Goal: Information Seeking & Learning: Find specific fact

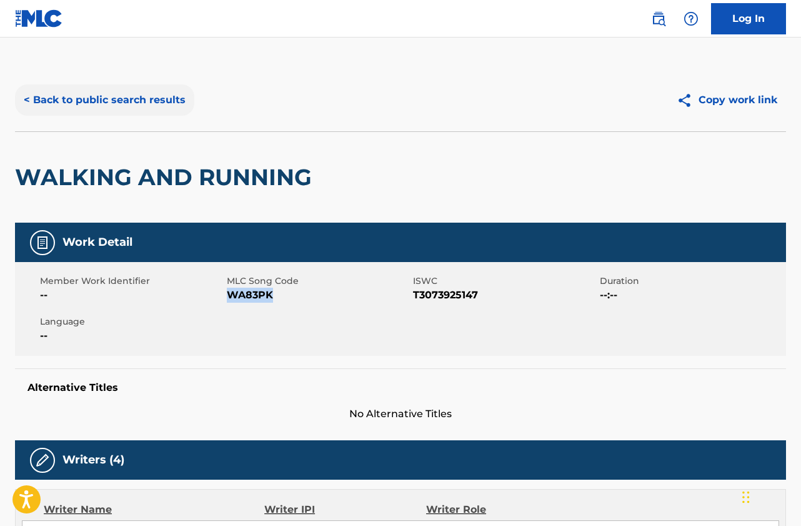
click at [151, 100] on button "< Back to public search results" at bounding box center [104, 99] width 179 height 31
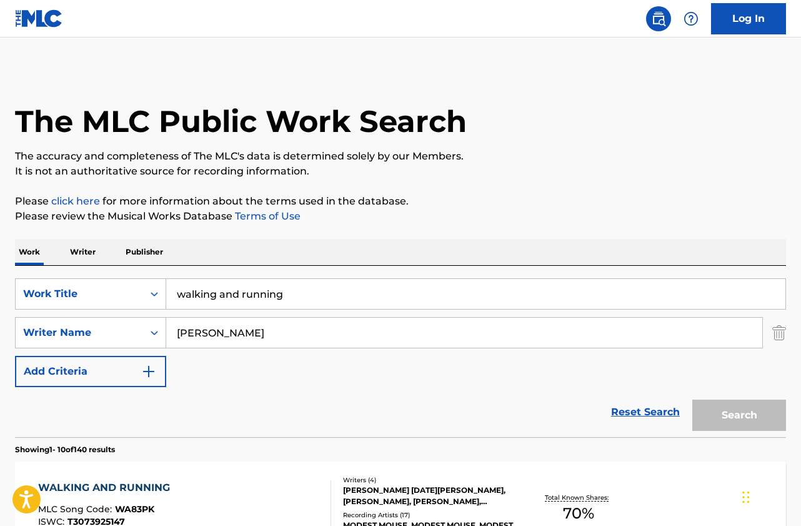
scroll to position [187, 0]
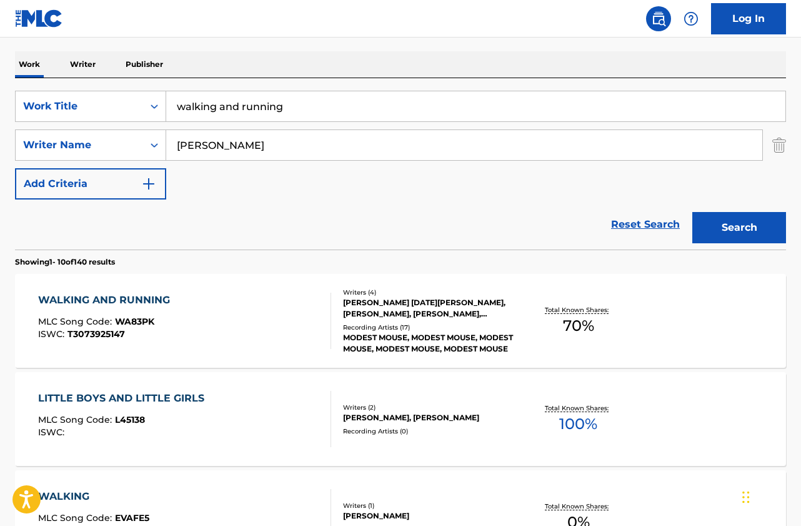
drag, startPoint x: 301, startPoint y: 106, endPoint x: 81, endPoint y: 87, distance: 220.8
click at [81, 87] on div "SearchWithCriteriab135f58e-b107-4e36-88ba-4bb436214849 Work Title walking and r…" at bounding box center [400, 163] width 771 height 171
type input "interlude"
click at [692, 212] on button "Search" at bounding box center [739, 227] width 94 height 31
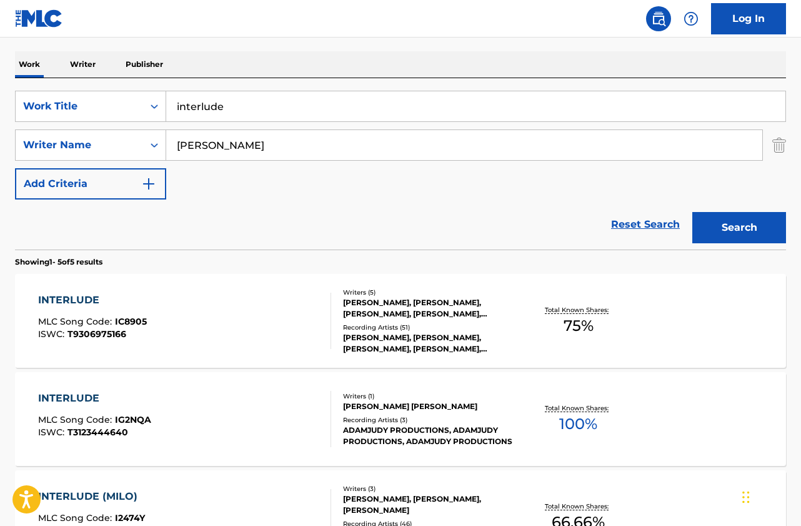
click at [144, 311] on div "INTERLUDE MLC Song Code : IC8905 ISWC : T9306975166" at bounding box center [92, 320] width 109 height 56
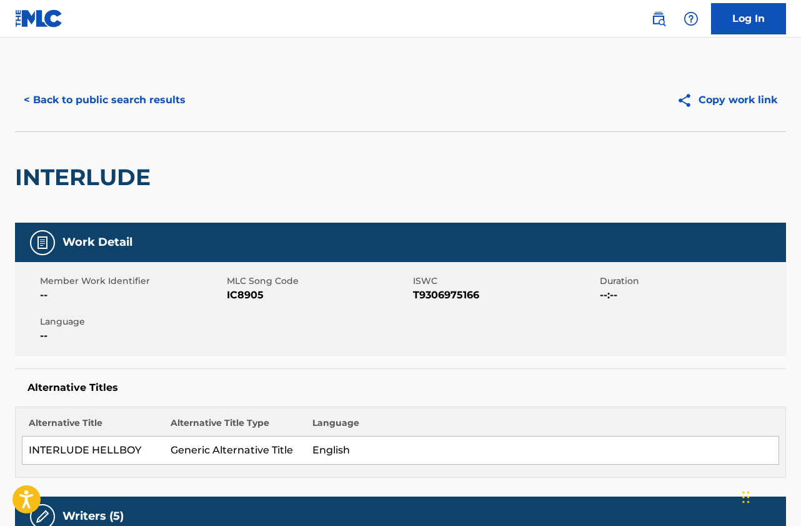
scroll to position [125, 0]
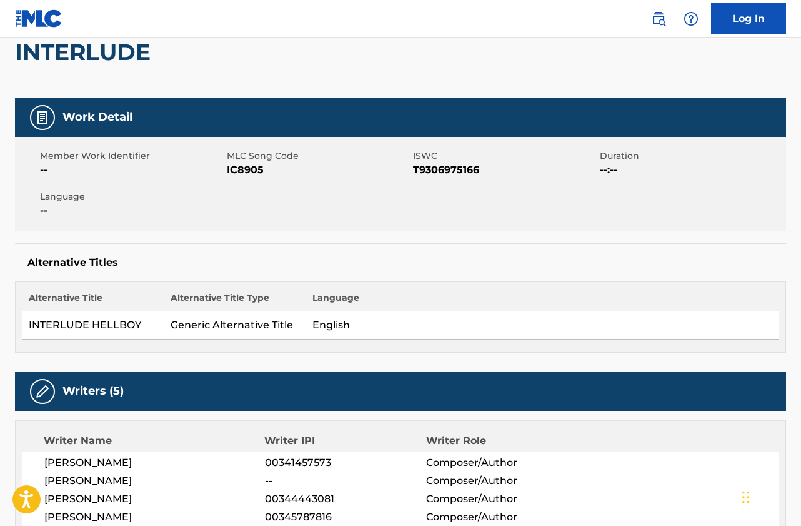
click at [241, 167] on span "IC8905" at bounding box center [319, 169] width 184 height 15
copy span "IC8905"
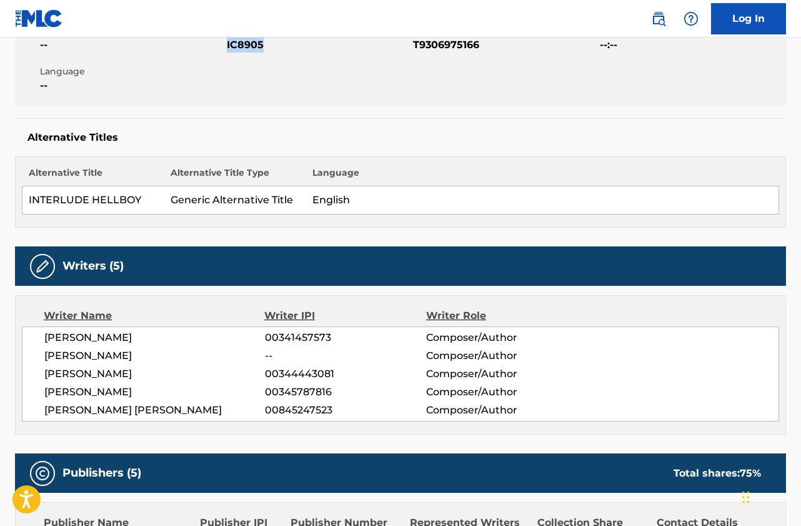
scroll to position [0, 0]
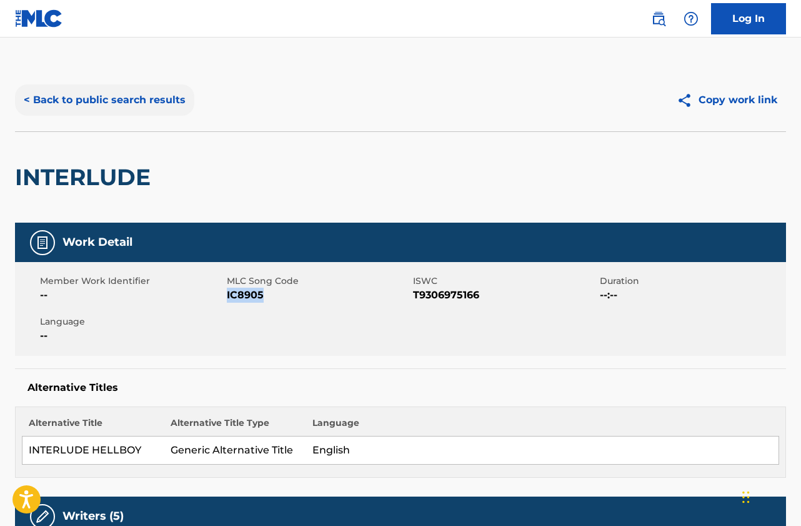
click at [160, 112] on button "< Back to public search results" at bounding box center [104, 99] width 179 height 31
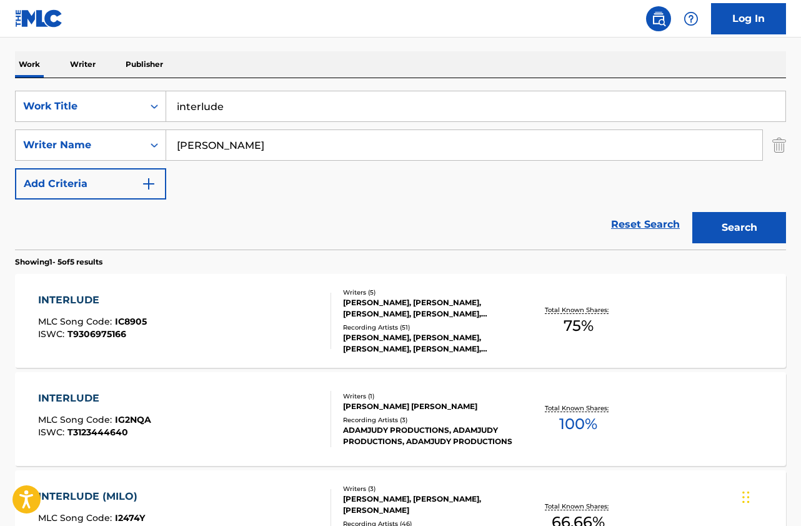
drag, startPoint x: 222, startPoint y: 91, endPoint x: 137, endPoint y: 82, distance: 85.4
click at [137, 82] on div "SearchWithCriteriab135f58e-b107-4e36-88ba-4bb436214849 Work Title interlude Sea…" at bounding box center [400, 163] width 771 height 171
type input "nineteen"
click at [692, 212] on button "Search" at bounding box center [739, 227] width 94 height 31
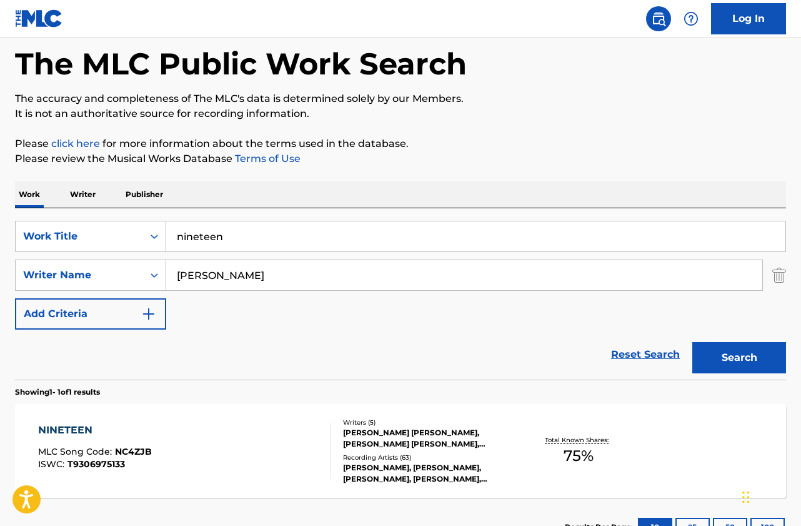
scroll to position [154, 0]
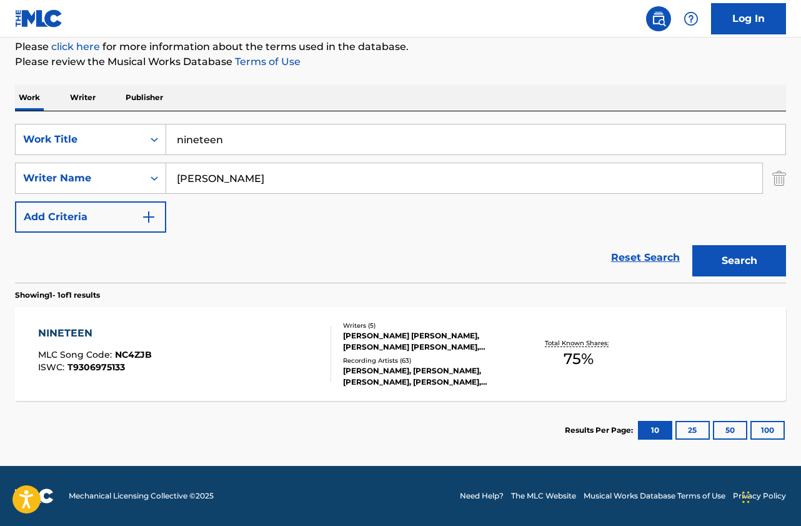
click at [216, 333] on div "NINETEEN MLC Song Code : NC4ZJB ISWC : T9306975133" at bounding box center [184, 354] width 293 height 56
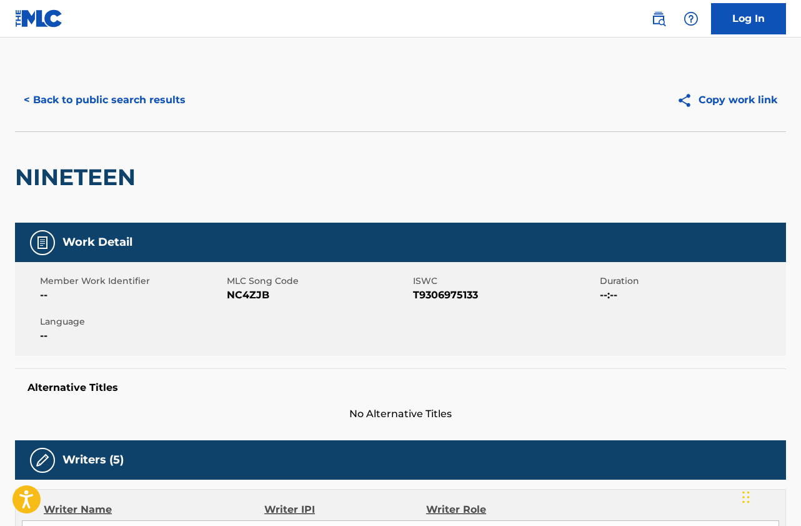
click at [237, 296] on span "NC4ZJB" at bounding box center [319, 294] width 184 height 15
copy span "NC4ZJB"
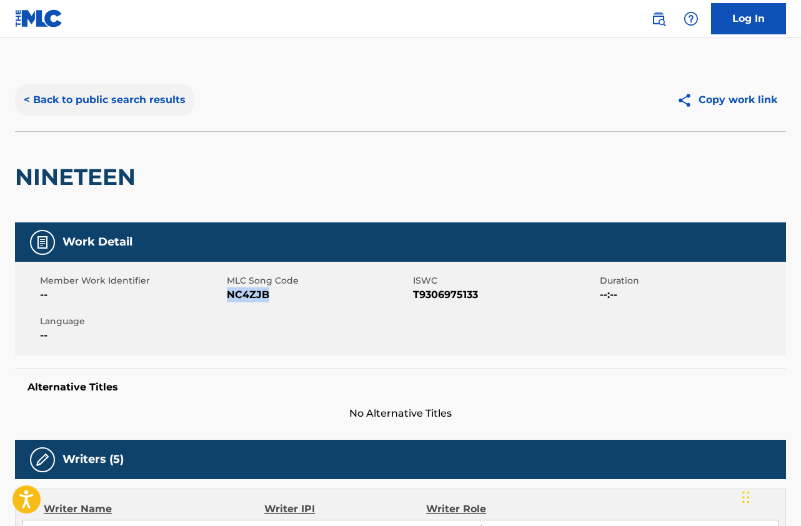
click at [99, 91] on button "< Back to public search results" at bounding box center [104, 99] width 179 height 31
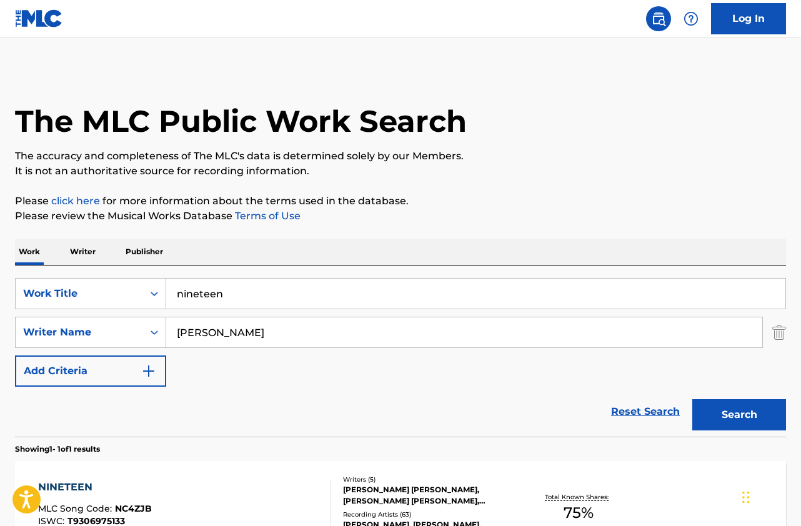
scroll to position [82, 0]
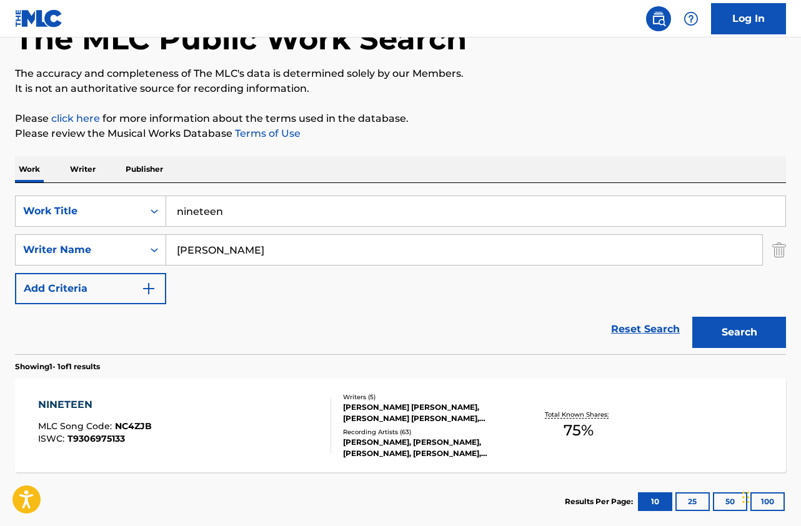
click at [203, 210] on input "nineteen" at bounding box center [475, 211] width 619 height 30
click at [202, 209] on input "nineteen" at bounding box center [475, 211] width 619 height 30
click at [692, 317] on button "Search" at bounding box center [739, 332] width 94 height 31
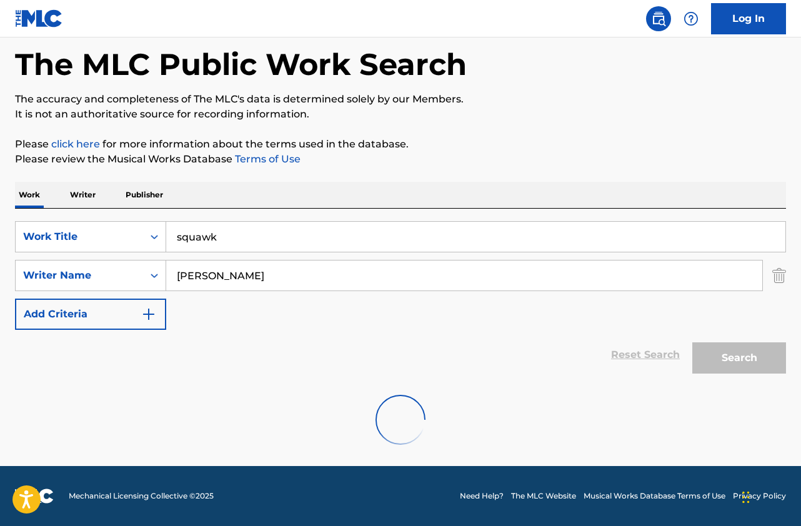
scroll to position [16, 0]
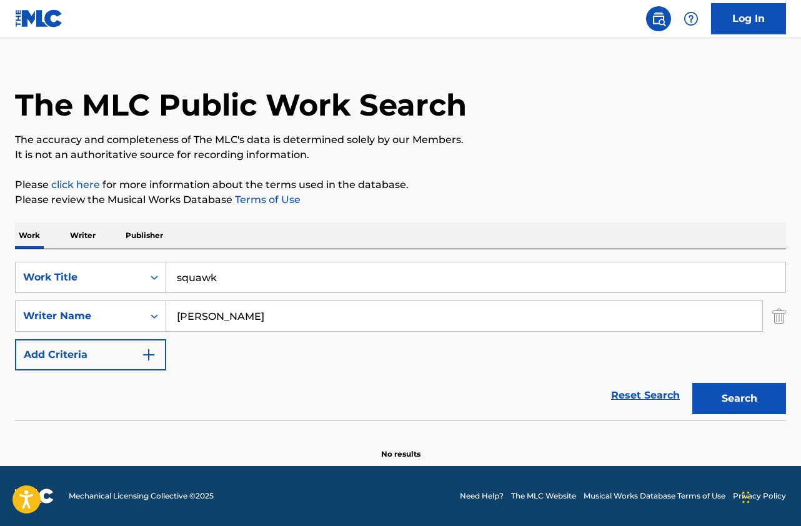
click at [204, 275] on input "squawk" at bounding box center [475, 277] width 619 height 30
type input "interlude milo"
click at [692, 383] on button "Search" at bounding box center [739, 398] width 94 height 31
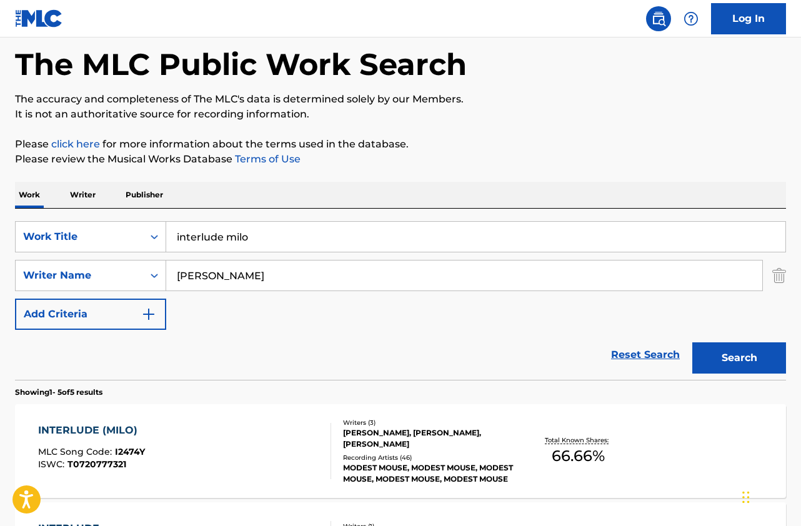
scroll to position [82, 0]
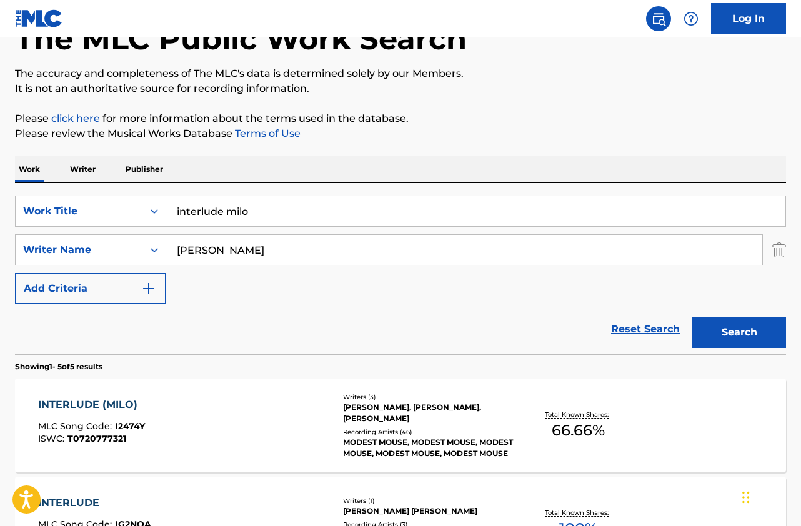
click at [211, 411] on div "INTERLUDE (MILO) MLC Song Code : I2474Y ISWC : T0720777321" at bounding box center [184, 425] width 293 height 56
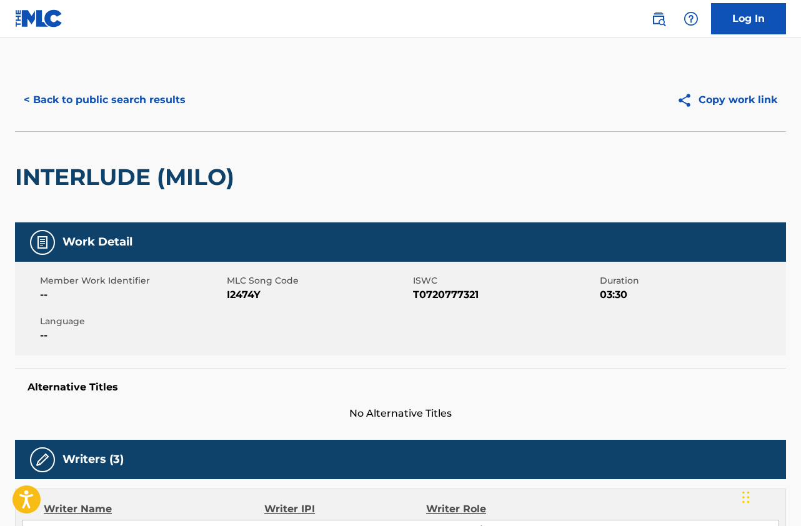
click at [238, 294] on span "I2474Y" at bounding box center [319, 294] width 184 height 15
copy span "I2474Y"
